Goal: Task Accomplishment & Management: Manage account settings

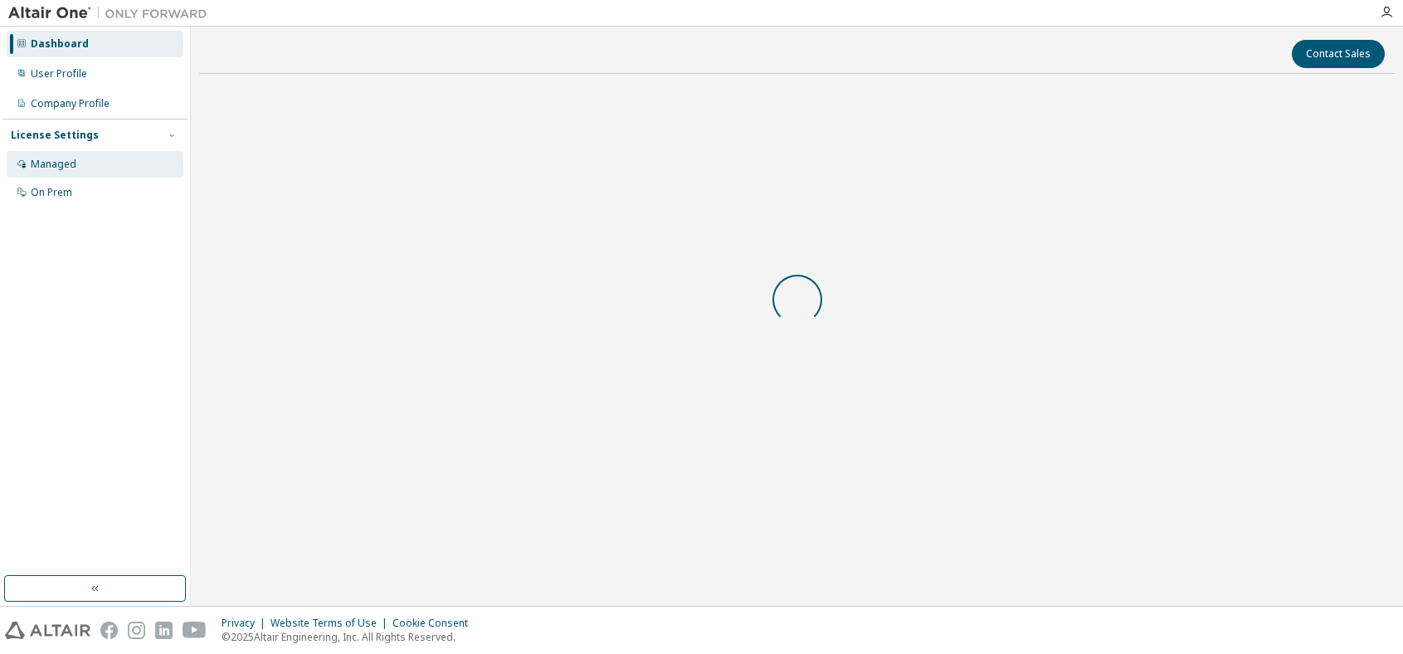
click at [68, 168] on div "Managed" at bounding box center [54, 164] width 46 height 13
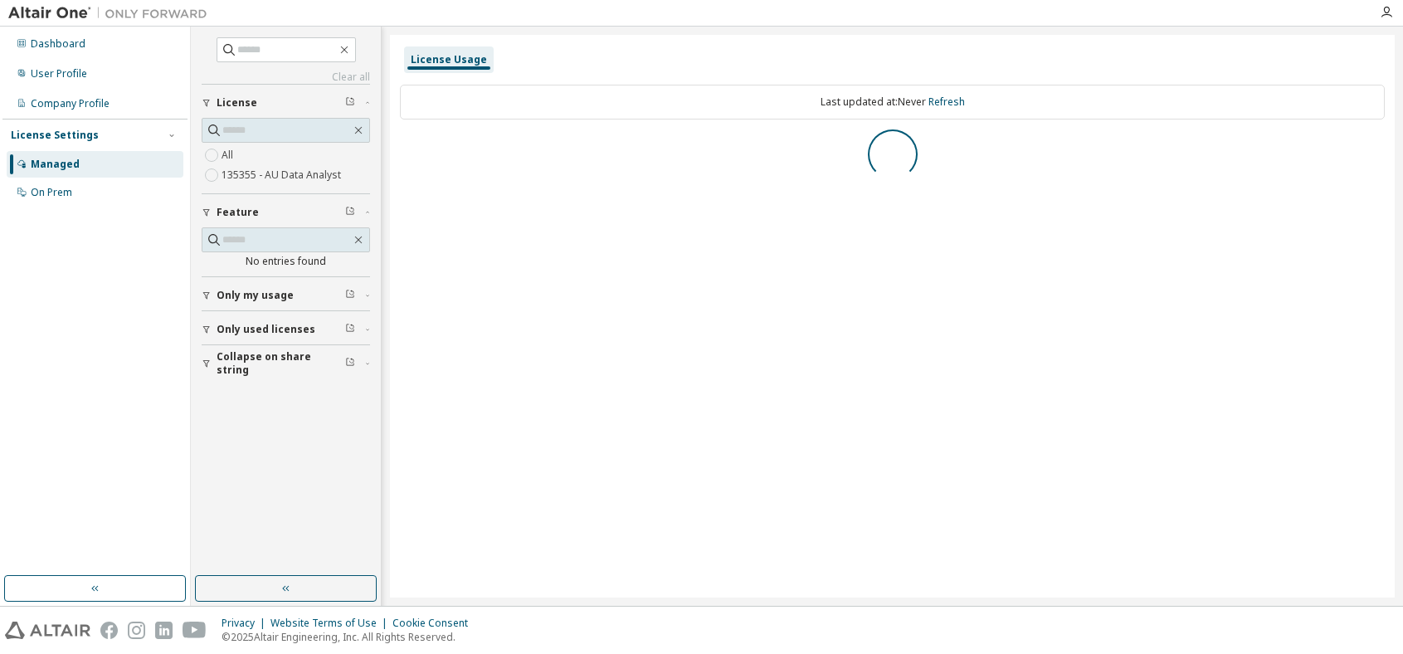
click at [68, 168] on div "Managed" at bounding box center [55, 164] width 49 height 13
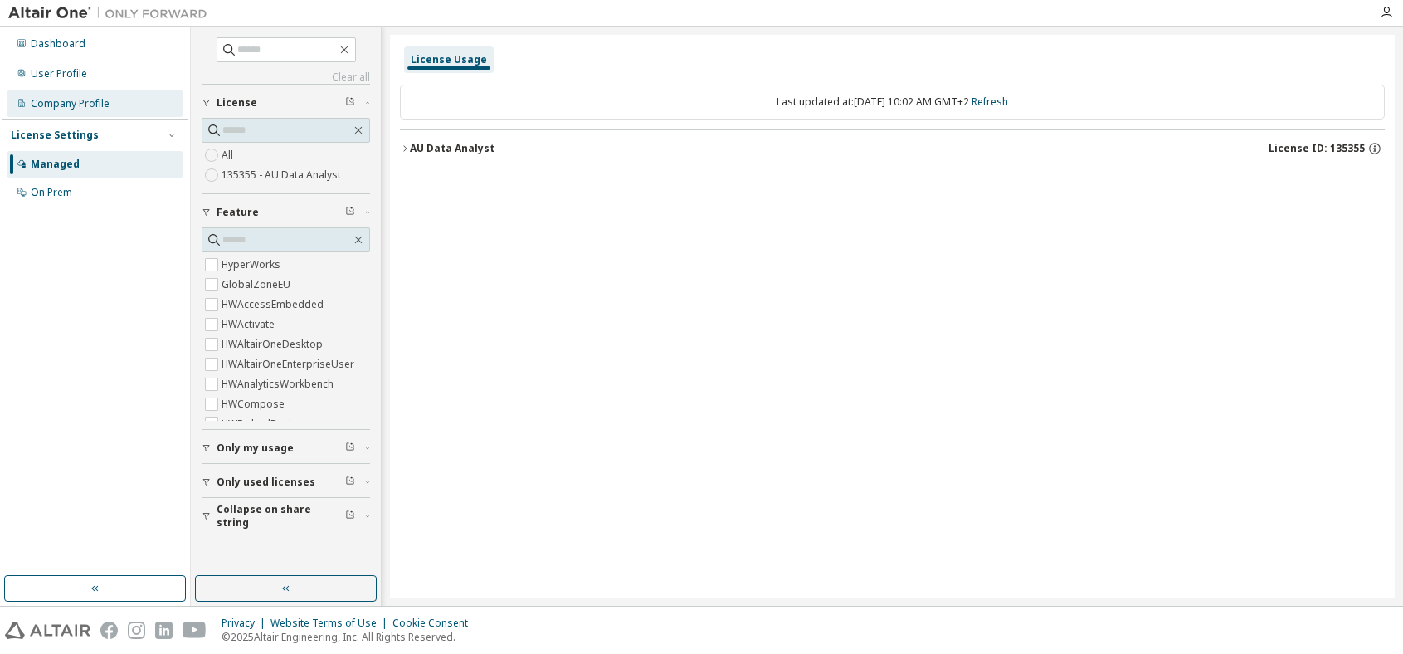
click at [77, 103] on div "Company Profile" at bounding box center [70, 103] width 79 height 13
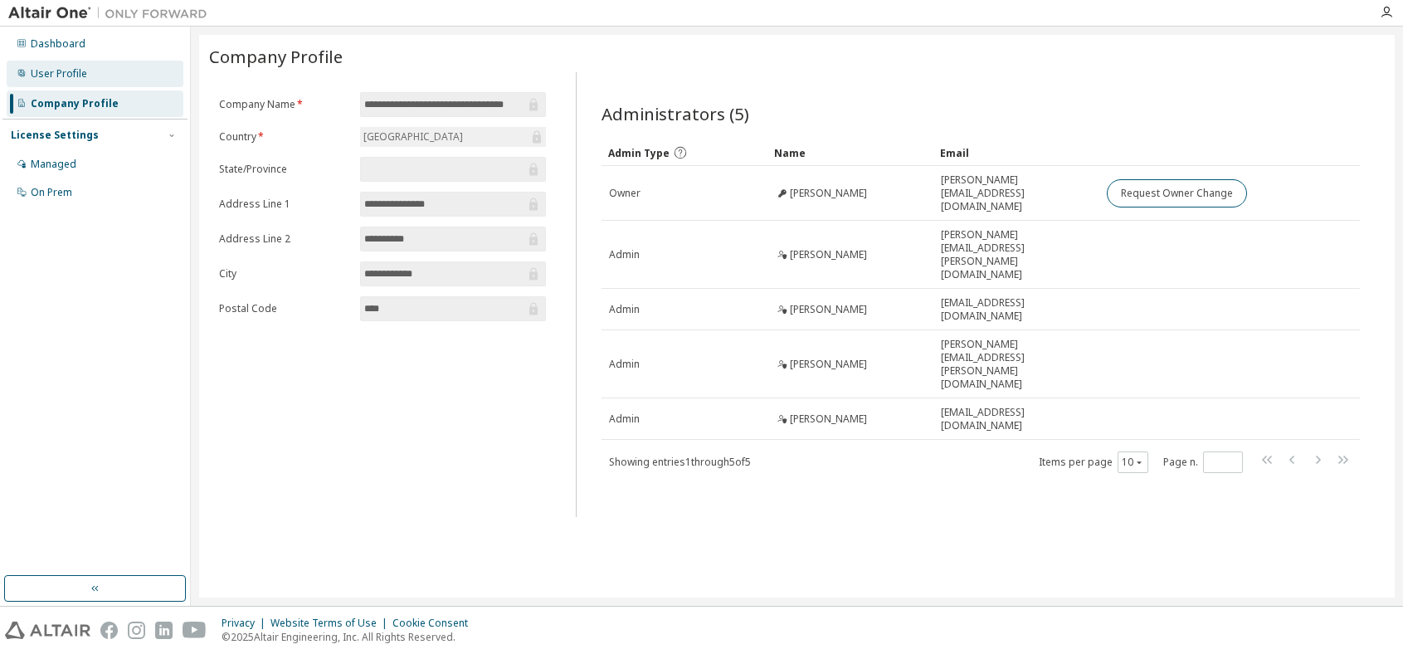
click at [79, 79] on div "User Profile" at bounding box center [59, 73] width 56 height 13
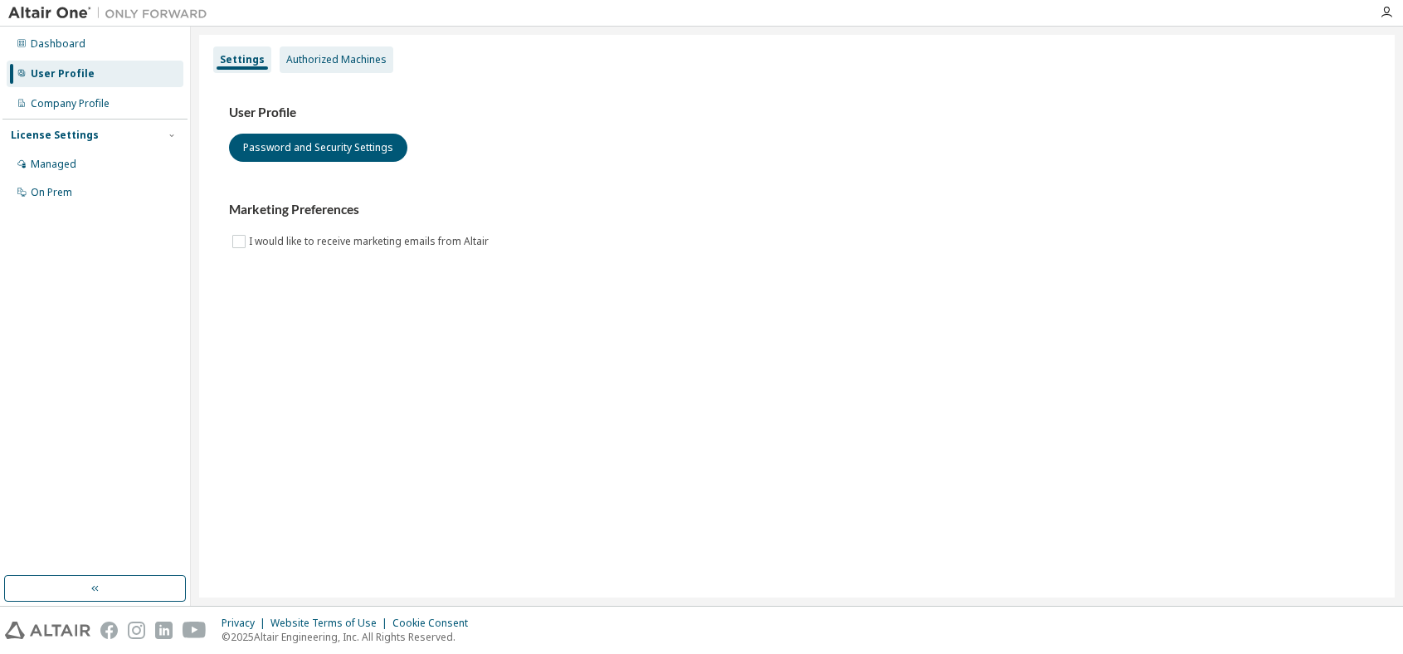
click at [362, 63] on div "Authorized Machines" at bounding box center [336, 59] width 100 height 13
